Goal: Transaction & Acquisition: Purchase product/service

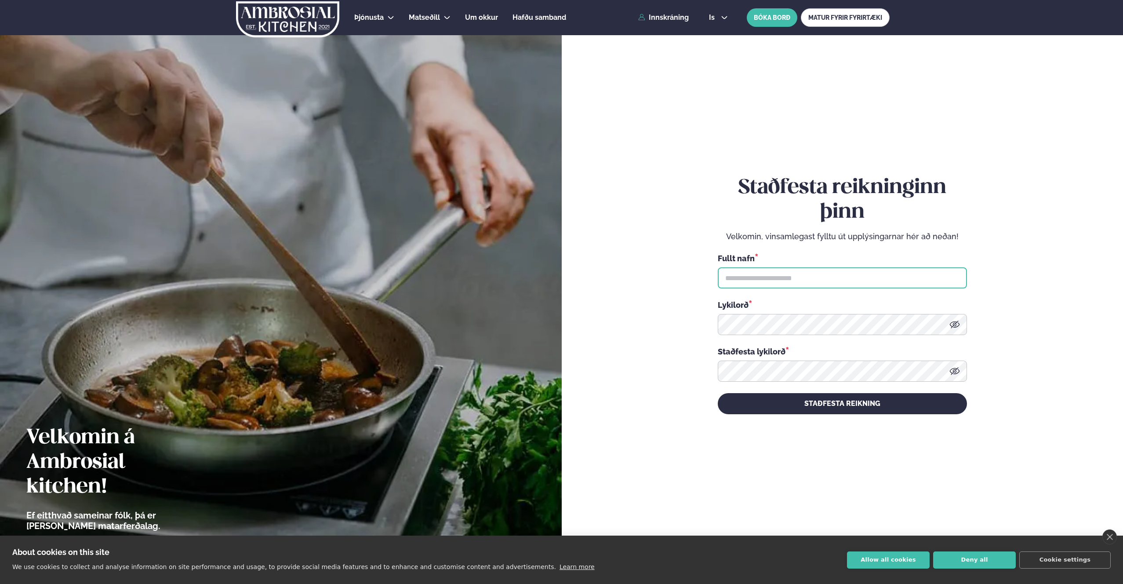
click at [775, 275] on input "text" at bounding box center [842, 277] width 249 height 21
type input "**********"
click at [970, 563] on button "Deny all" at bounding box center [974, 559] width 83 height 17
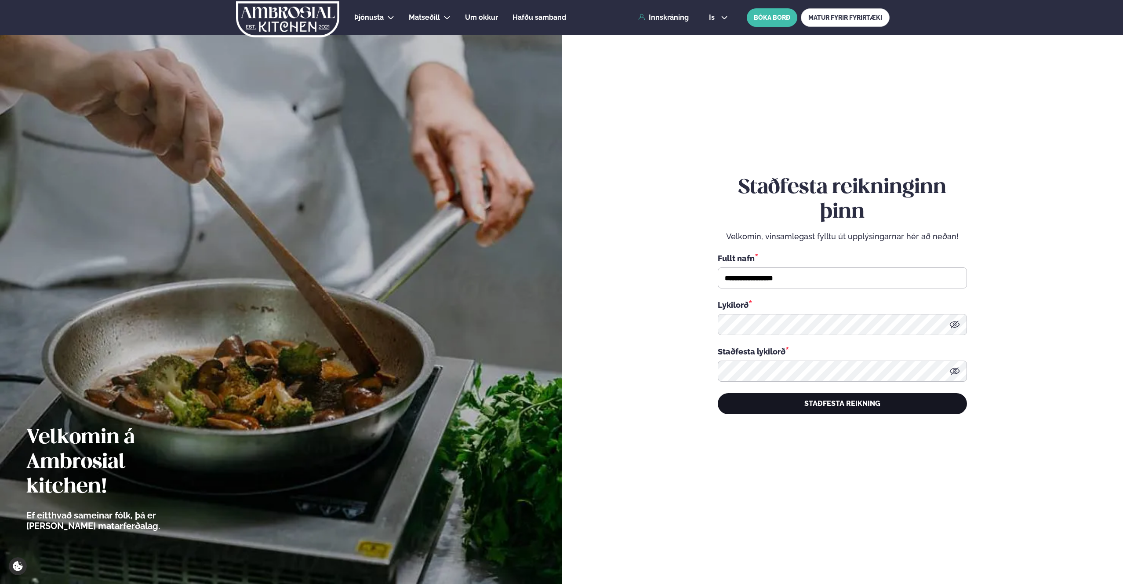
click at [866, 404] on button "STAÐFESTA REIKNING" at bounding box center [842, 403] width 249 height 21
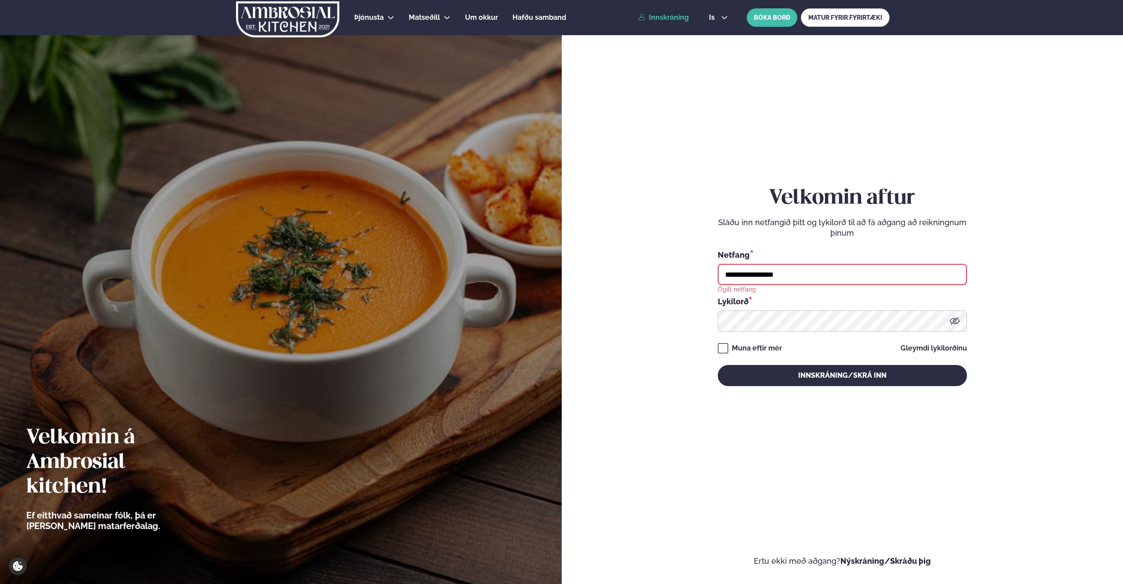
click at [807, 276] on input "**********" at bounding box center [842, 274] width 249 height 21
type input "**********"
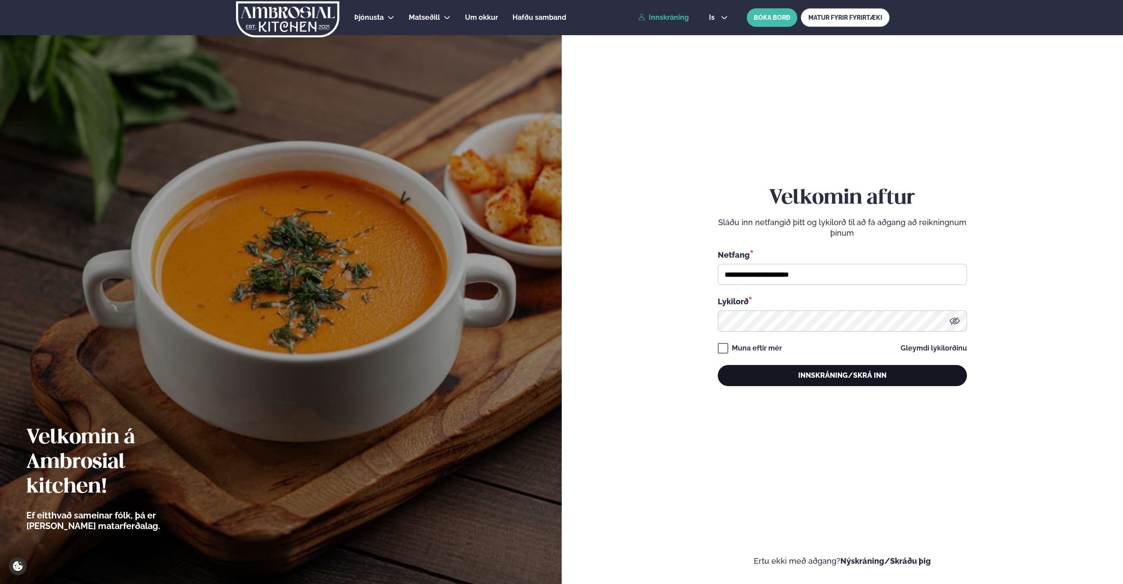
click at [819, 376] on button "Innskráning/Skrá inn" at bounding box center [842, 375] width 249 height 21
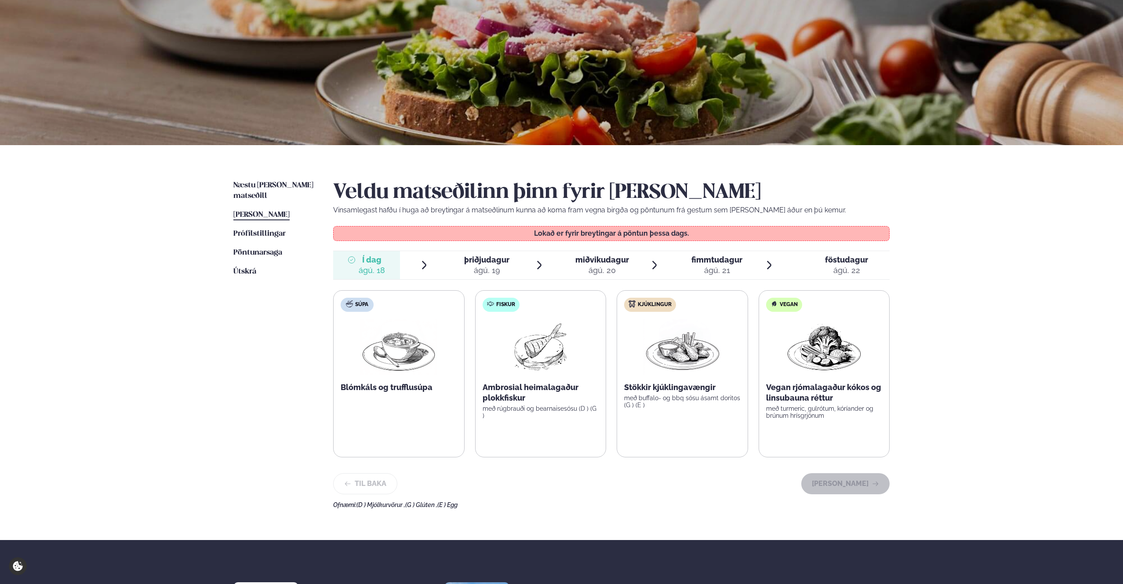
scroll to position [51, 0]
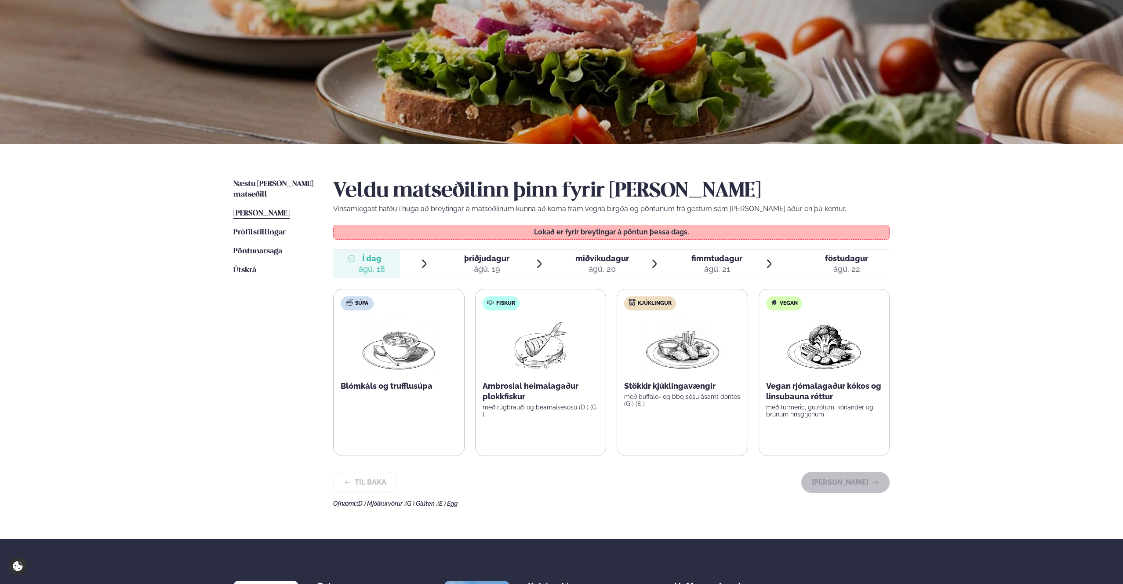
click at [486, 262] on span "þriðjudagur" at bounding box center [486, 258] width 45 height 9
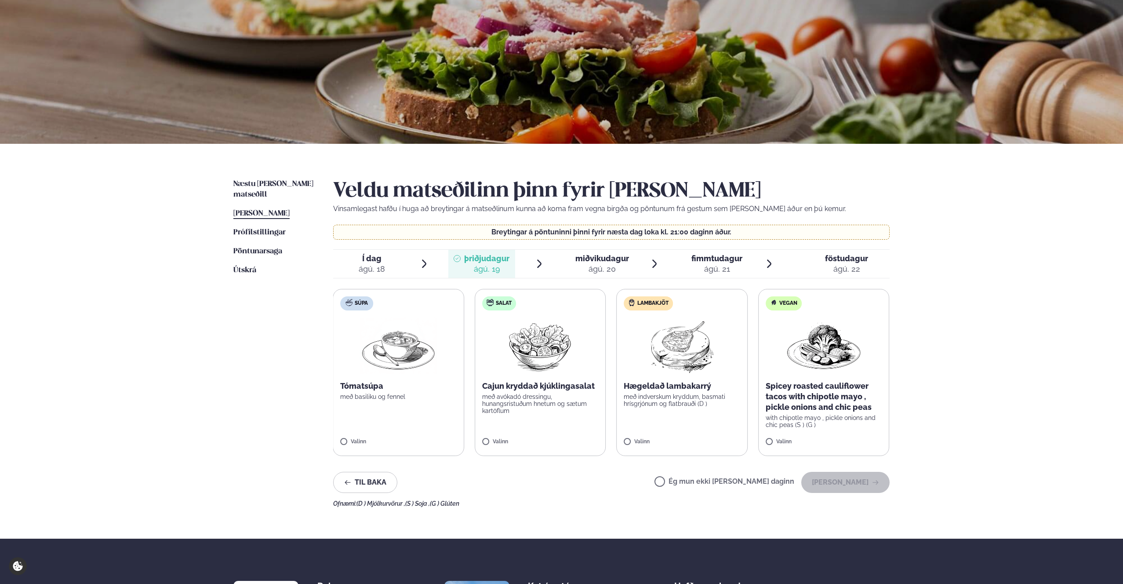
click at [658, 382] on p "Hægeldað lambakarrý" at bounding box center [682, 386] width 116 height 11
click at [673, 353] on img at bounding box center [683, 345] width 78 height 56
click at [847, 482] on button "[PERSON_NAME]" at bounding box center [845, 482] width 88 height 21
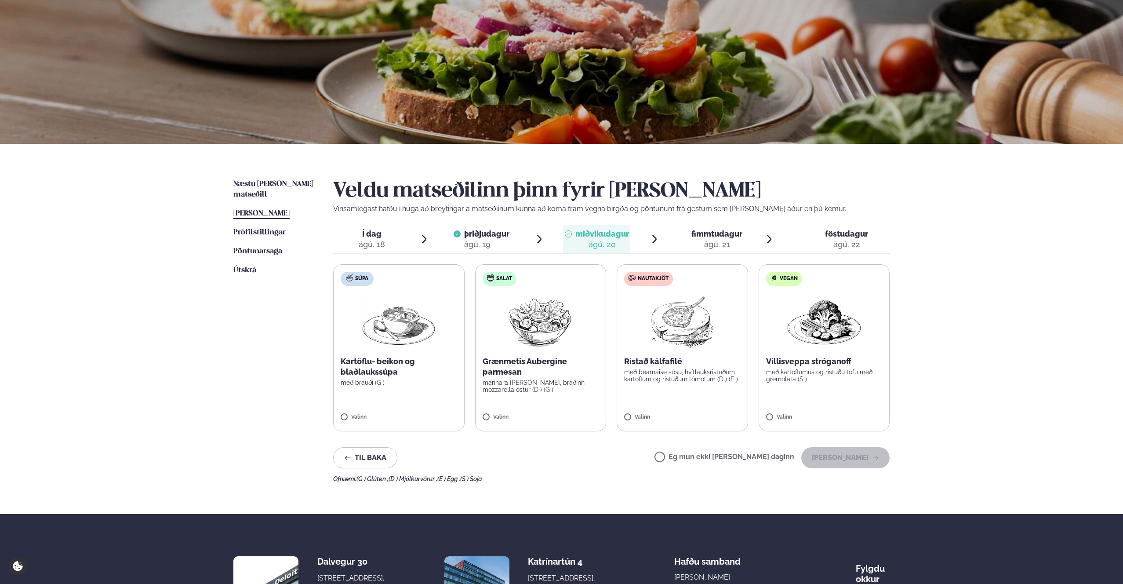
click at [654, 378] on p "með bearnaise sósu, hvítlauksristuðum kartöflum og ristuðum tómötum (D ) (E )" at bounding box center [682, 375] width 116 height 14
click at [850, 455] on button "[PERSON_NAME]" at bounding box center [845, 457] width 88 height 21
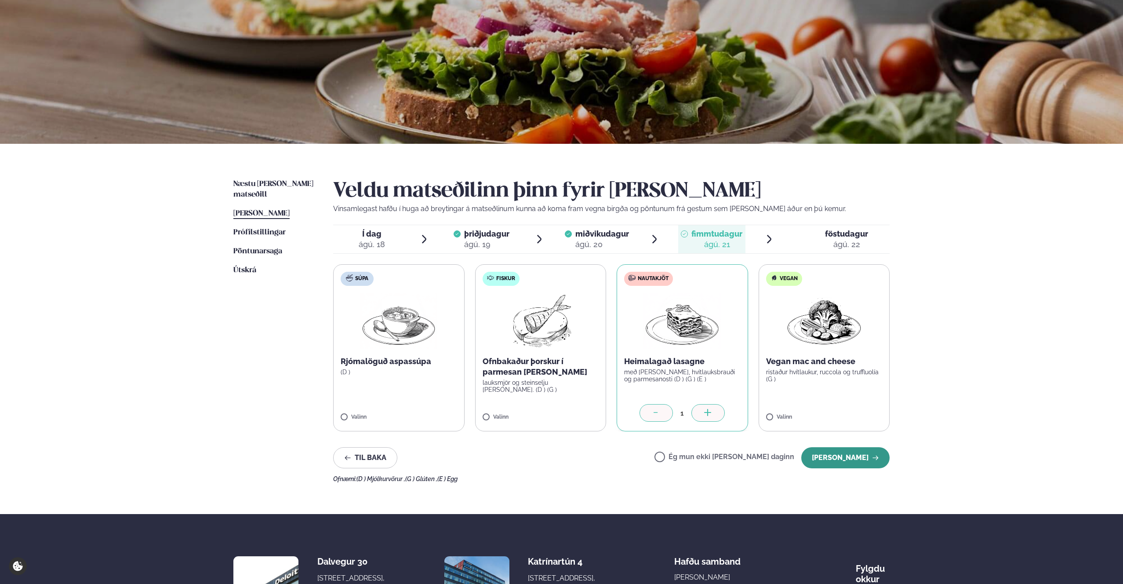
click at [832, 458] on button "[PERSON_NAME]" at bounding box center [845, 457] width 88 height 21
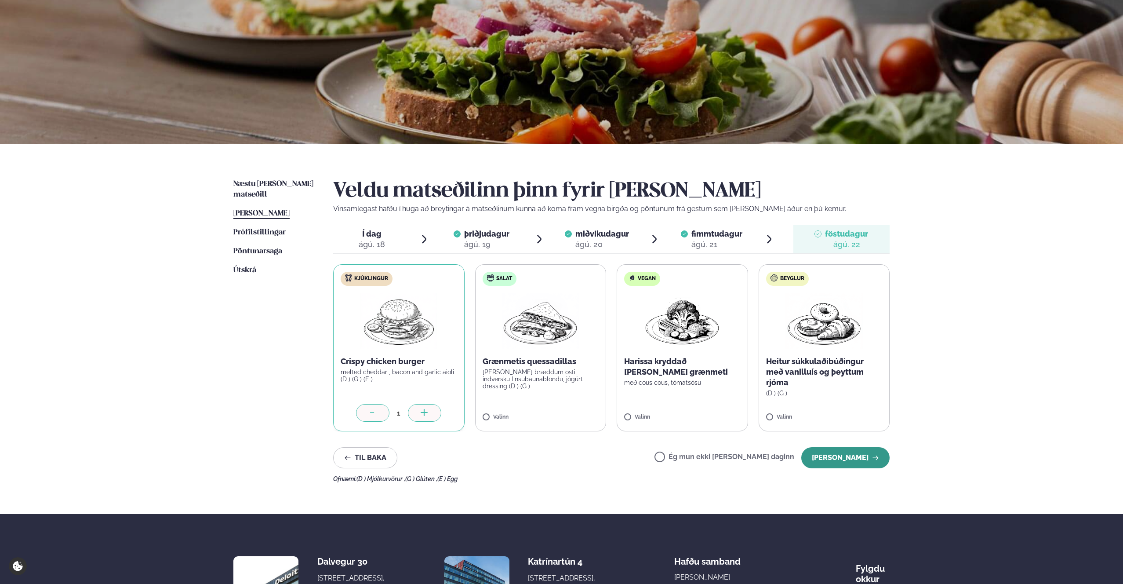
click at [841, 461] on button "[PERSON_NAME]" at bounding box center [845, 457] width 88 height 21
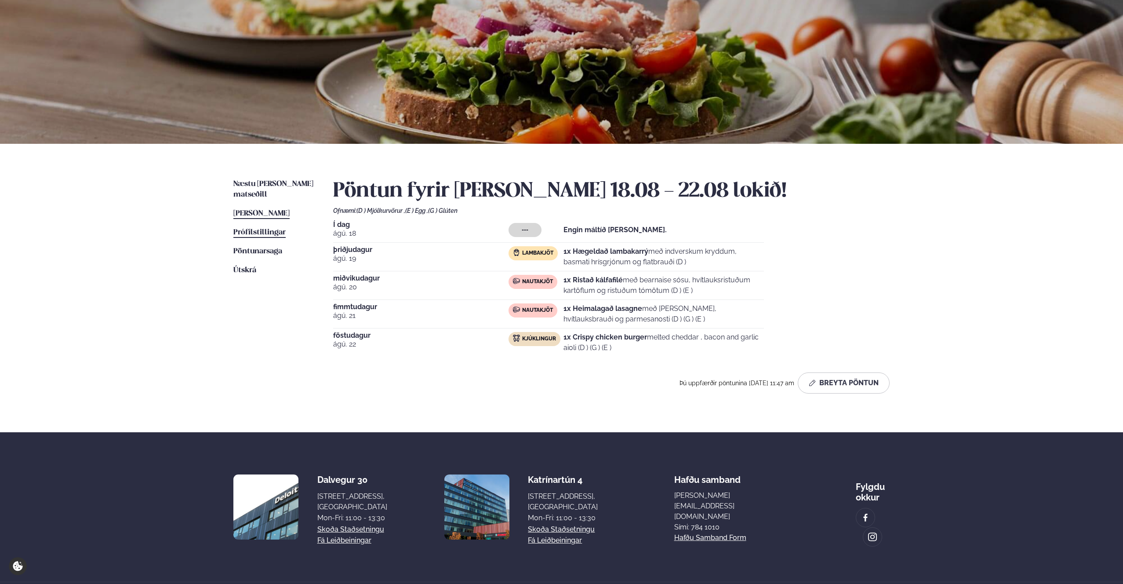
click at [276, 229] on span "Prófílstillingar" at bounding box center [259, 232] width 52 height 7
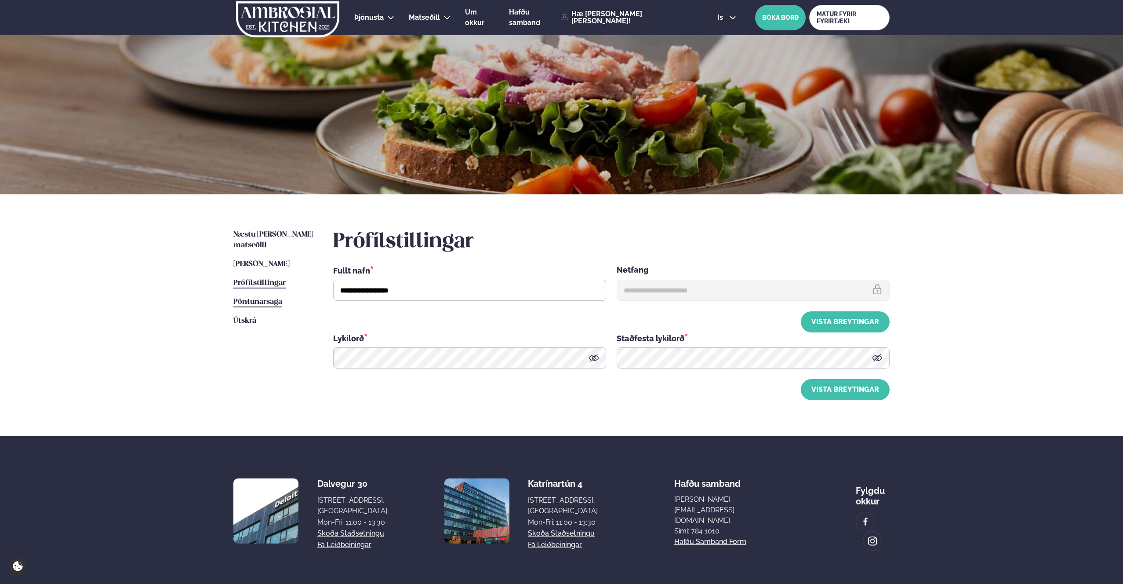
click at [258, 298] on span "Pöntunarsaga" at bounding box center [257, 301] width 49 height 7
